Goal: Information Seeking & Learning: Learn about a topic

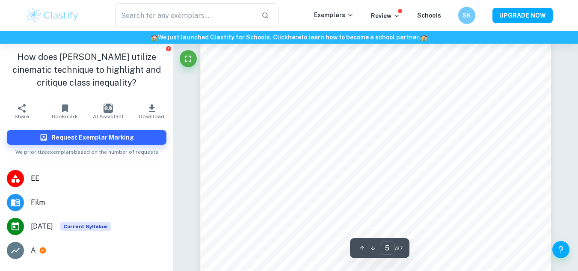
scroll to position [2071, 0]
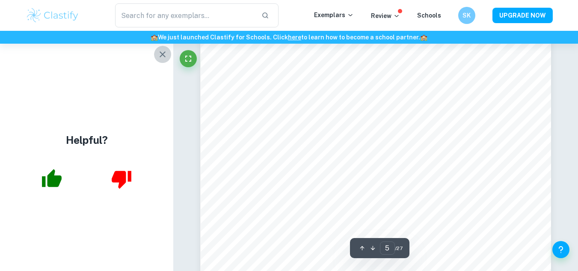
click at [163, 53] on icon "button" at bounding box center [162, 54] width 10 height 10
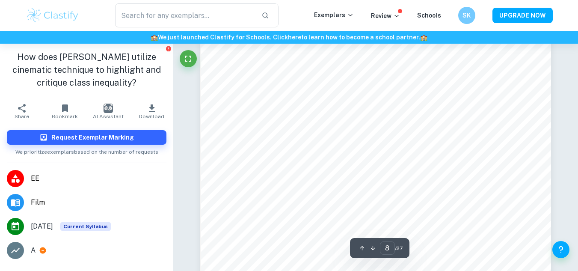
scroll to position [3406, 0]
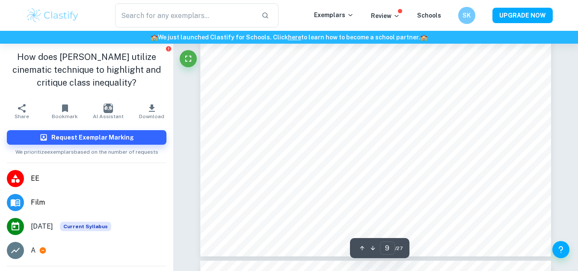
type input "10"
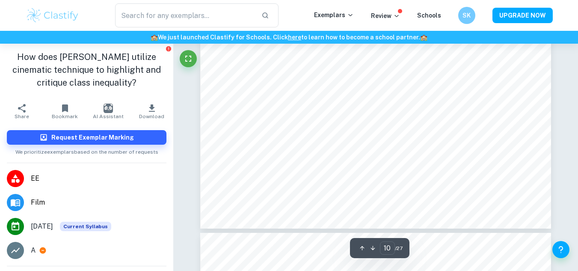
scroll to position [4570, 0]
click at [8, 205] on div at bounding box center [15, 202] width 17 height 17
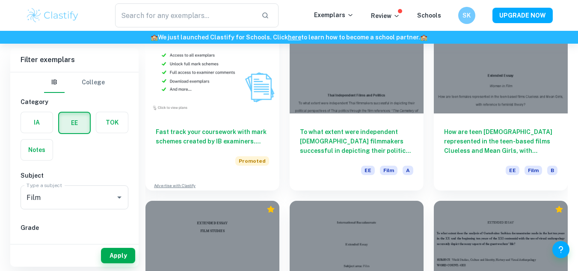
scroll to position [652, 0]
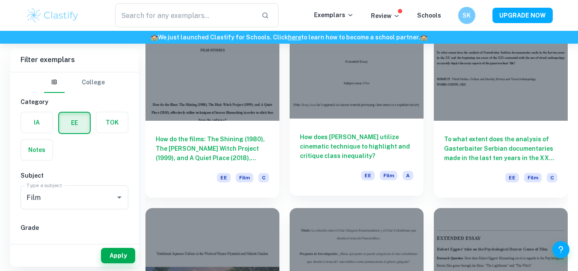
click at [378, 159] on h6 "How does [PERSON_NAME] utilize cinematic technique to highlight and critique cl…" at bounding box center [356, 146] width 113 height 28
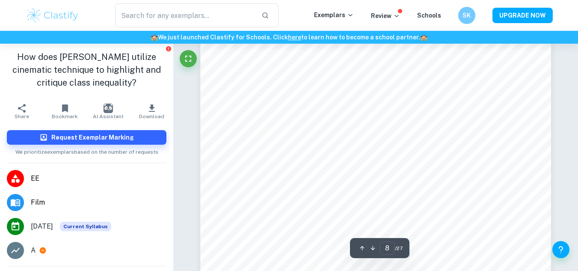
scroll to position [3346, 0]
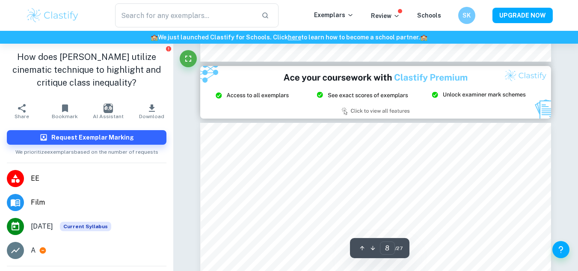
type input "9"
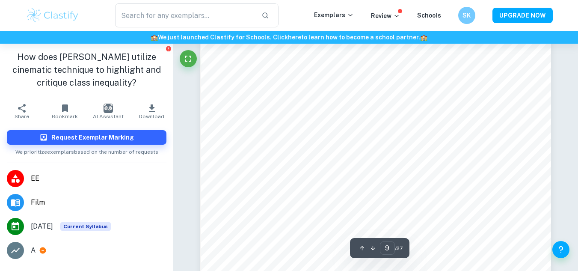
scroll to position [4005, 0]
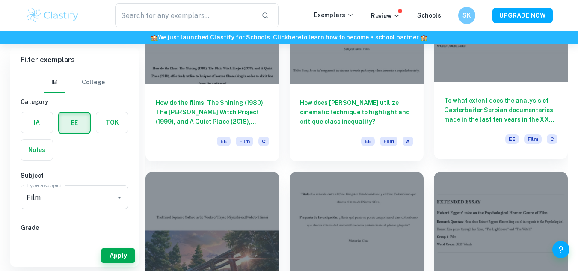
scroll to position [689, 0]
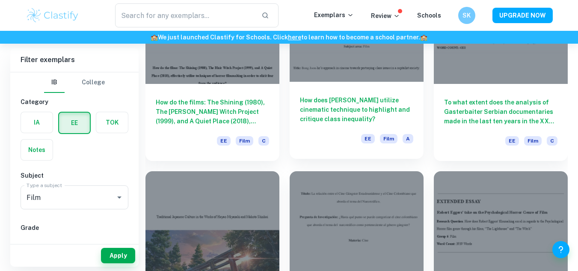
click at [371, 125] on div "How does [PERSON_NAME] utilize cinematic technique to highlight and critique cl…" at bounding box center [357, 120] width 134 height 77
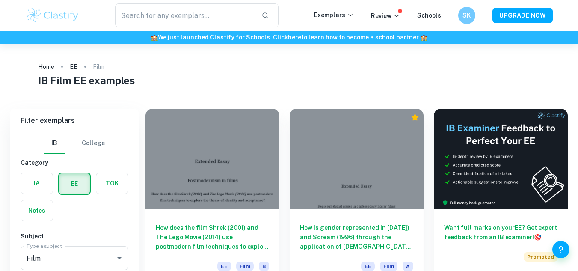
scroll to position [689, 0]
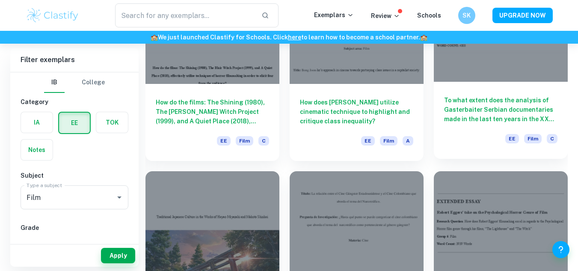
click at [490, 135] on div "EE Film C" at bounding box center [500, 141] width 113 height 15
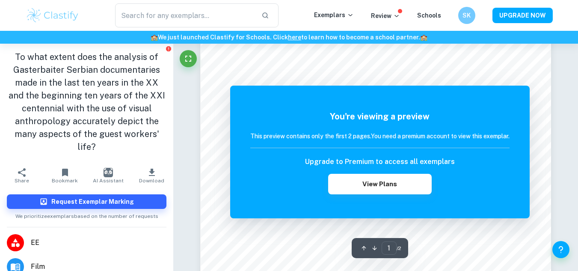
scroll to position [77, 0]
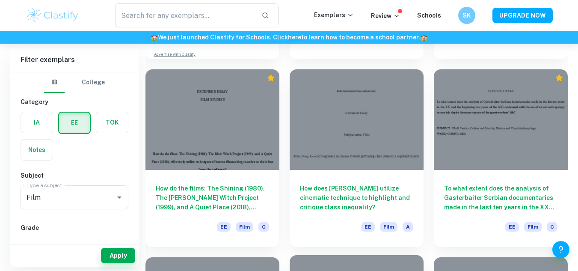
scroll to position [600, 0]
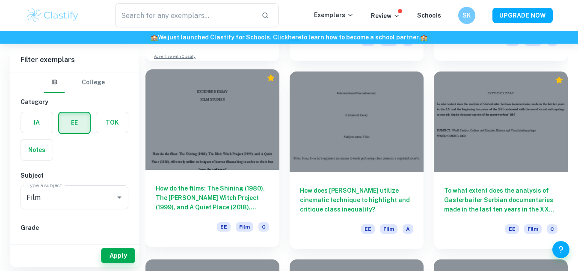
click at [195, 202] on h6 "How do the films: The Shining (1980), The [PERSON_NAME] Witch Project (1999), a…" at bounding box center [212, 198] width 113 height 28
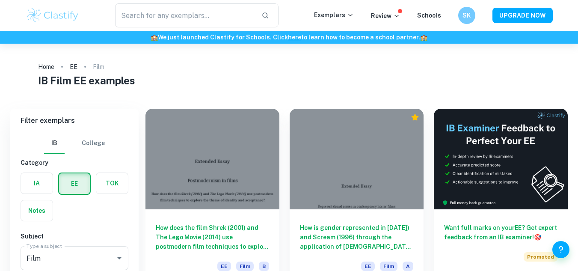
scroll to position [600, 0]
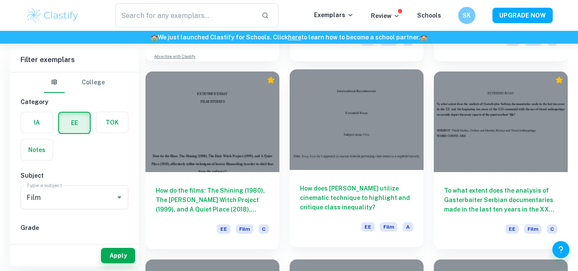
click at [324, 130] on div at bounding box center [357, 119] width 134 height 101
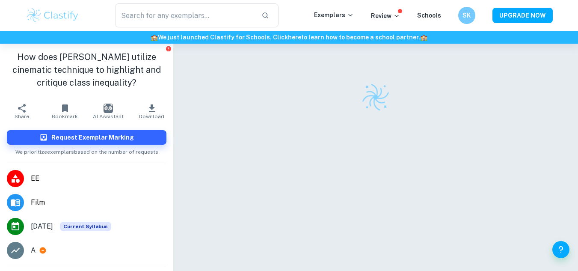
scroll to position [44, 0]
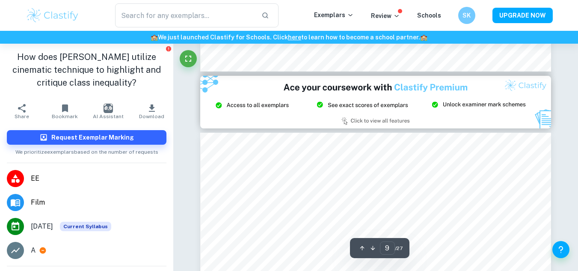
type input "8"
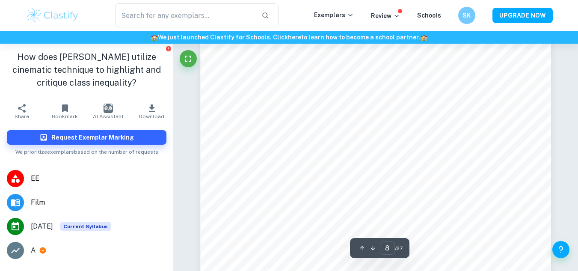
scroll to position [3410, 0]
